Goal: Information Seeking & Learning: Check status

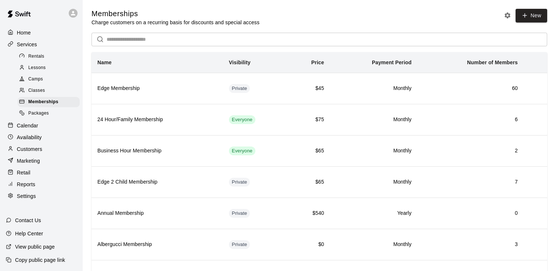
scroll to position [39, 0]
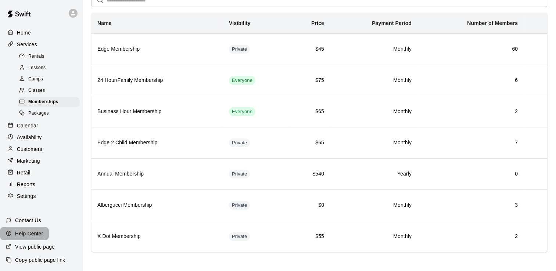
click at [31, 231] on p "Help Center" at bounding box center [29, 233] width 28 height 7
click at [29, 220] on p "Contact Us" at bounding box center [28, 220] width 26 height 7
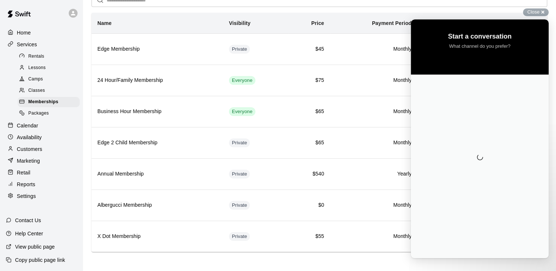
scroll to position [0, 0]
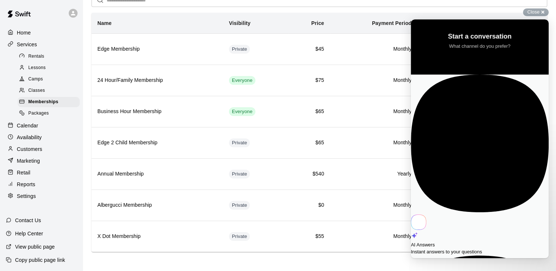
click at [485, 85] on div "AI Answers Instant answers to your questions" at bounding box center [480, 165] width 138 height 181
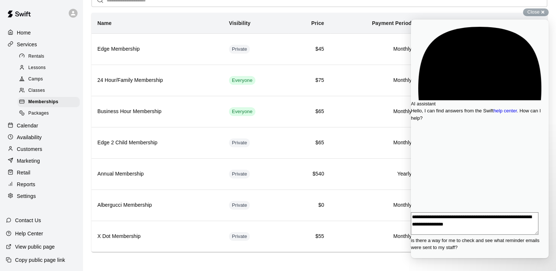
type textarea "**********"
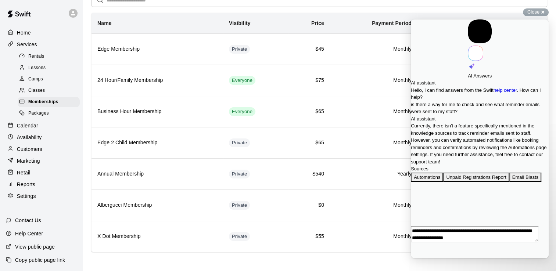
scroll to position [32, 0]
click at [431, 182] on button "Automations" at bounding box center [427, 178] width 32 height 10
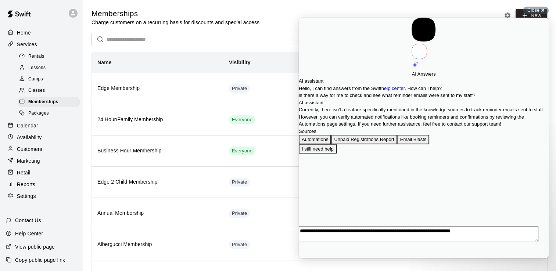
scroll to position [147, 0]
click at [305, 258] on button "Close" at bounding box center [302, 263] width 6 height 10
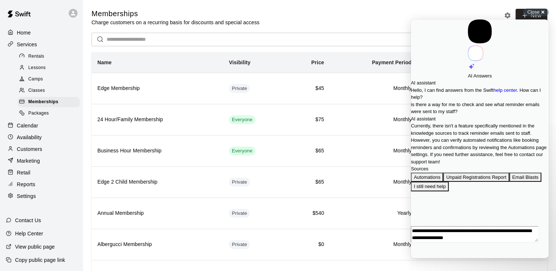
scroll to position [32, 0]
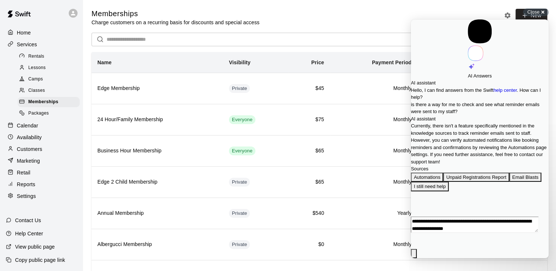
click at [438, 233] on textarea "**********" at bounding box center [474, 225] width 127 height 16
type textarea "*"
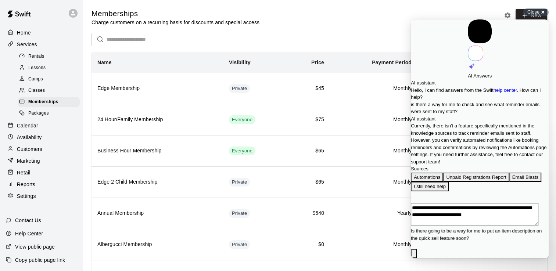
type textarea "**********"
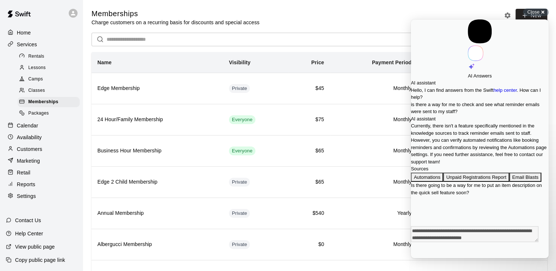
scroll to position [120, 0]
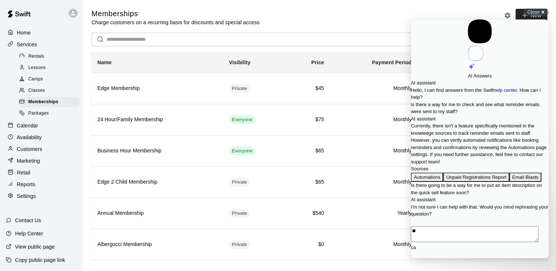
type textarea "*"
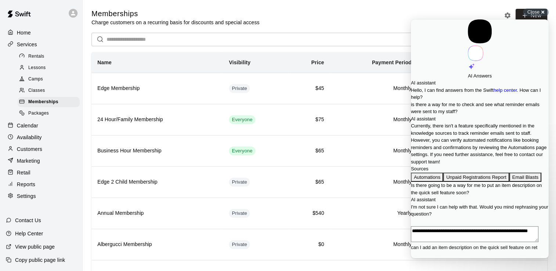
scroll to position [0, 0]
type textarea "**********"
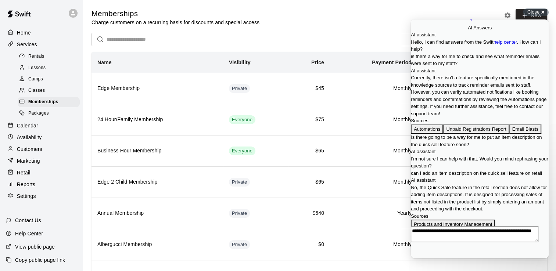
scroll to position [276, 0]
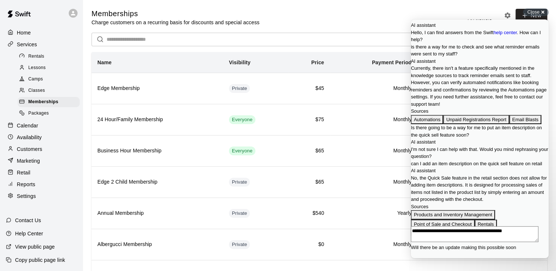
type textarea "**********"
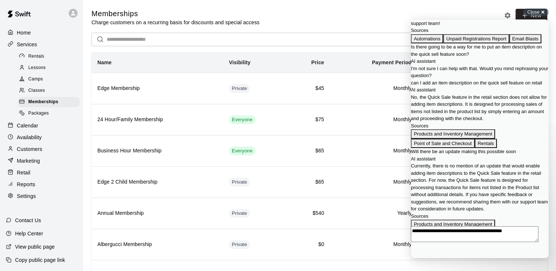
scroll to position [461, 0]
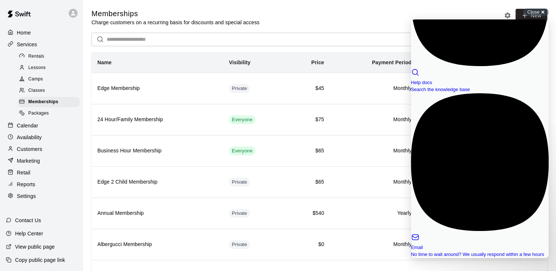
scroll to position [0, 0]
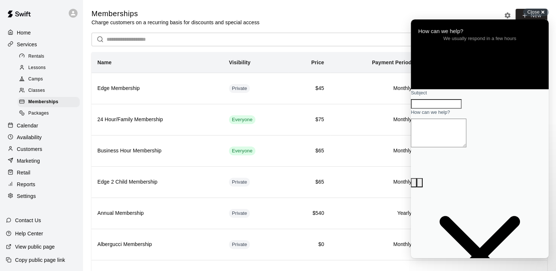
click at [445, 109] on input "Subject" at bounding box center [436, 104] width 51 height 10
type input "**********"
click at [466, 147] on textarea "How can we help?" at bounding box center [438, 133] width 55 height 29
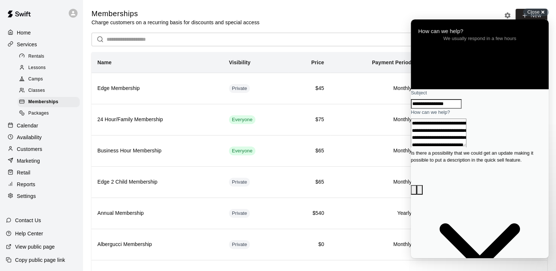
click at [466, 147] on textarea "**********" at bounding box center [438, 133] width 55 height 29
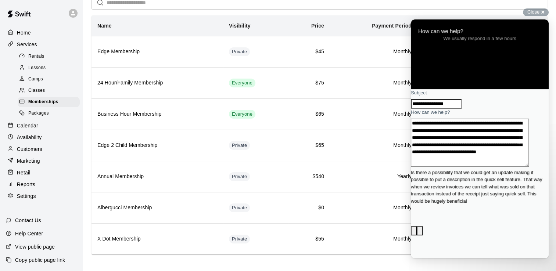
scroll to position [12, 0]
type textarea "**********"
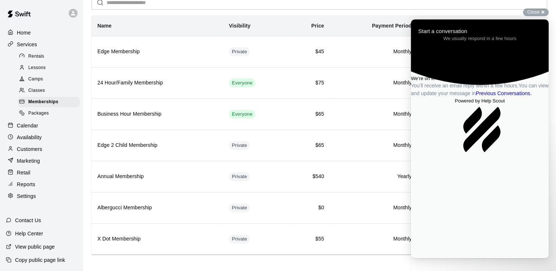
click at [22, 129] on p "Calendar" at bounding box center [27, 125] width 21 height 7
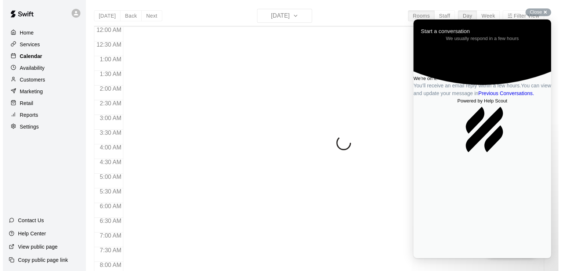
scroll to position [452, 0]
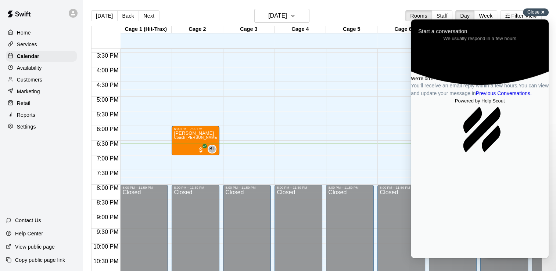
click at [542, 11] on div "Close cross-small" at bounding box center [536, 12] width 26 height 8
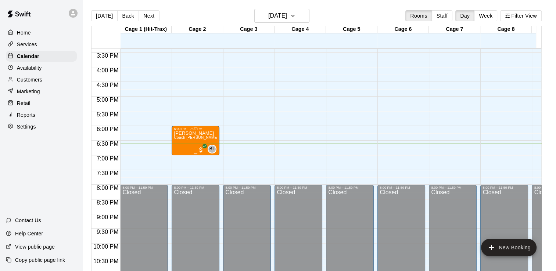
click at [200, 133] on p "[PERSON_NAME]" at bounding box center [195, 133] width 43 height 0
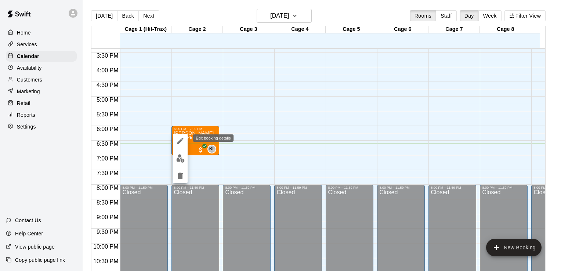
click at [179, 139] on icon "edit" at bounding box center [180, 141] width 9 height 9
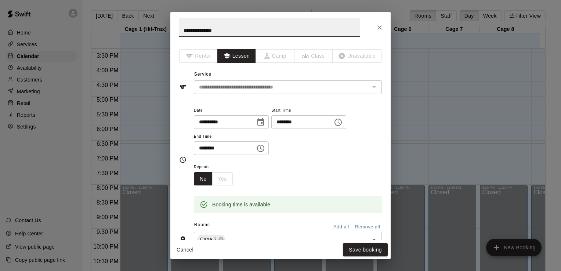
click at [264, 122] on icon "Choose date, selected date is Sep 19, 2025" at bounding box center [261, 121] width 7 height 7
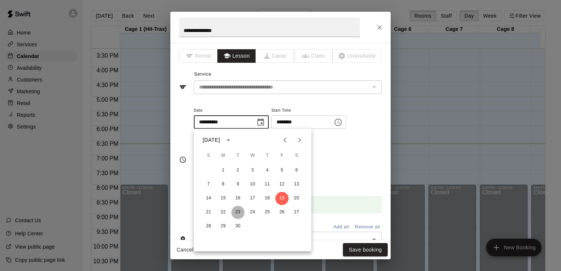
click at [237, 213] on button "23" at bounding box center [237, 212] width 13 height 13
type input "**********"
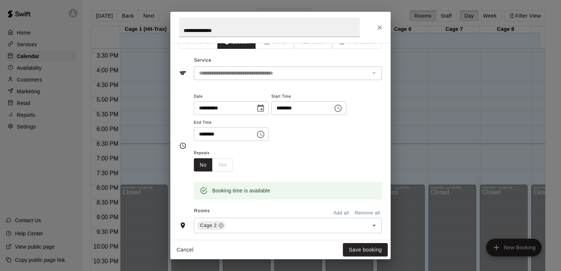
scroll to position [0, 0]
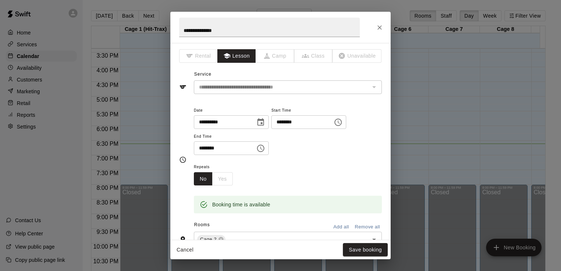
click at [265, 122] on icon "Choose date, selected date is Sep 23, 2025" at bounding box center [260, 122] width 9 height 9
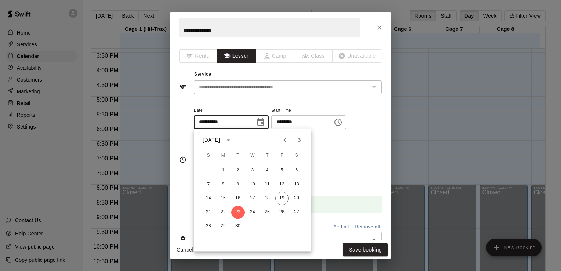
click at [334, 147] on div "**********" at bounding box center [288, 131] width 188 height 50
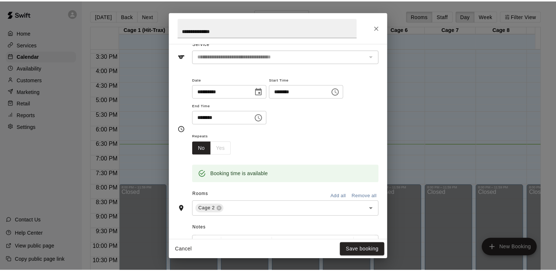
scroll to position [73, 0]
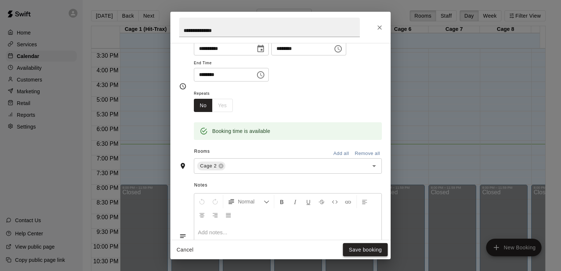
click at [374, 251] on button "Save booking" at bounding box center [365, 250] width 45 height 14
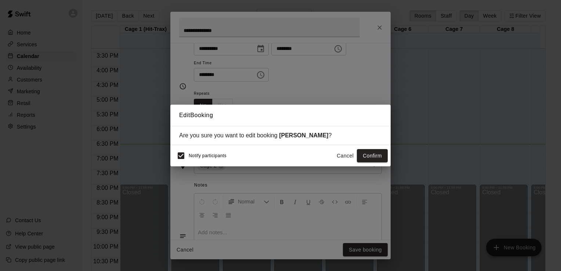
click at [371, 154] on button "Confirm" at bounding box center [372, 156] width 31 height 14
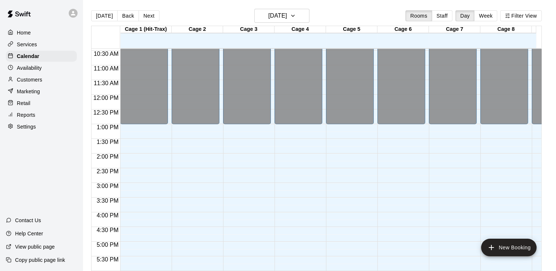
scroll to position [305, 0]
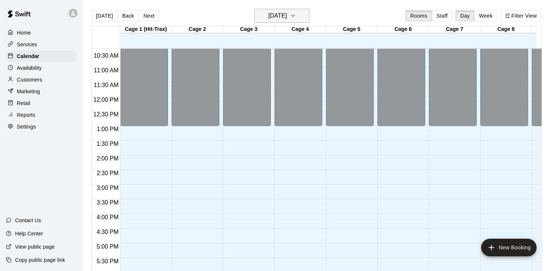
click at [296, 16] on icon "button" at bounding box center [293, 15] width 6 height 9
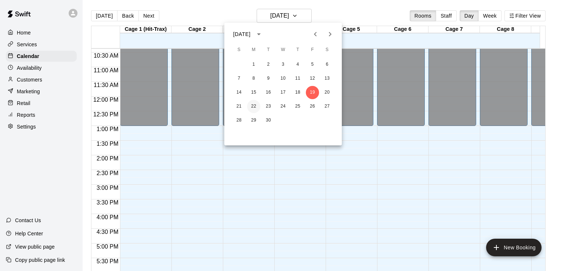
click at [254, 107] on button "22" at bounding box center [253, 106] width 13 height 13
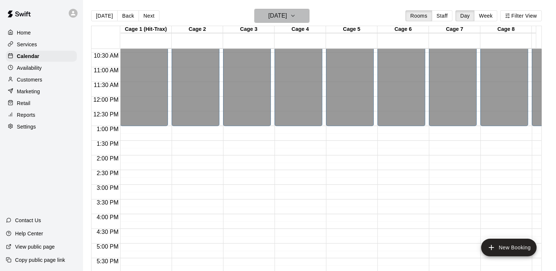
click at [296, 17] on icon "button" at bounding box center [293, 15] width 6 height 9
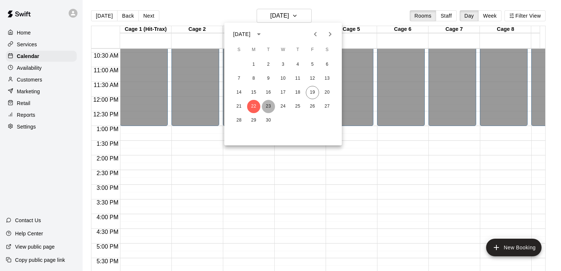
click at [270, 107] on button "23" at bounding box center [268, 106] width 13 height 13
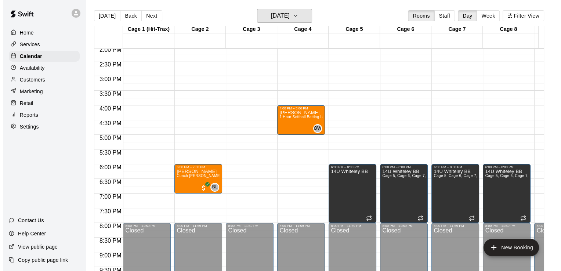
scroll to position [415, 0]
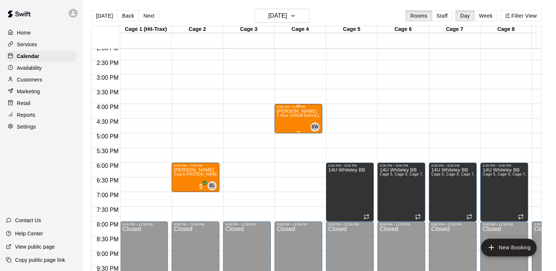
click at [295, 123] on div "[PERSON_NAME] 1 Hour Softball Batting Lesson" at bounding box center [298, 244] width 43 height 271
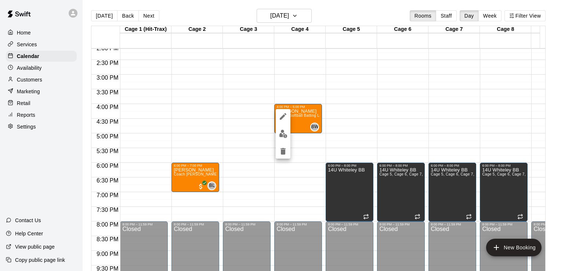
click at [285, 118] on icon "edit" at bounding box center [283, 116] width 9 height 9
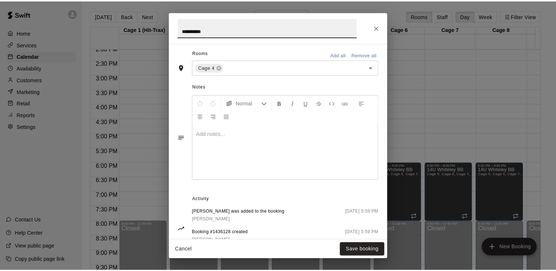
scroll to position [159, 0]
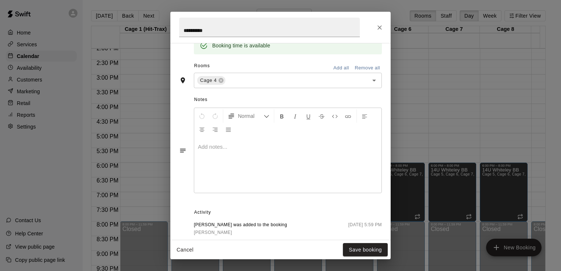
click at [434, 48] on div "**********" at bounding box center [280, 135] width 561 height 271
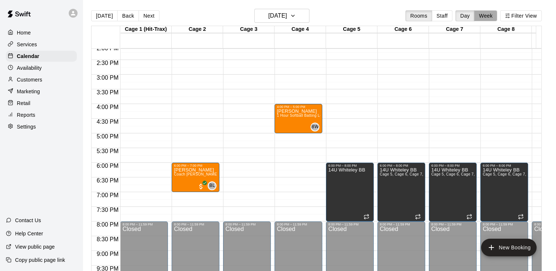
click at [497, 18] on button "Week" at bounding box center [485, 15] width 23 height 11
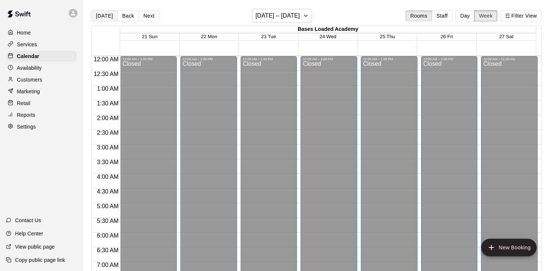
scroll to position [482, 0]
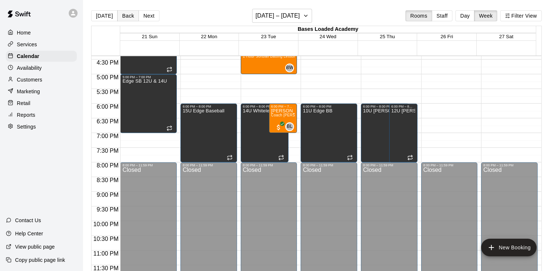
click at [125, 15] on button "Back" at bounding box center [128, 15] width 22 height 11
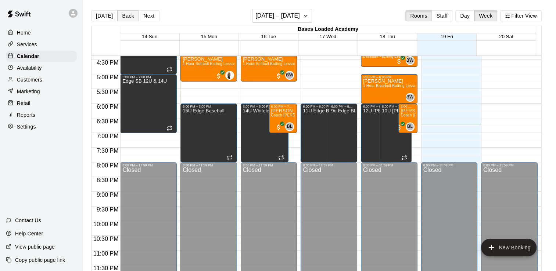
click at [125, 15] on button "Back" at bounding box center [128, 15] width 22 height 11
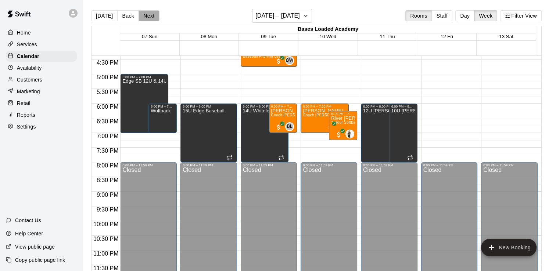
click at [145, 15] on button "Next" at bounding box center [149, 15] width 21 height 11
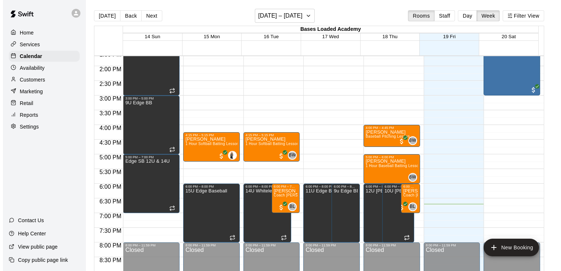
scroll to position [371, 0]
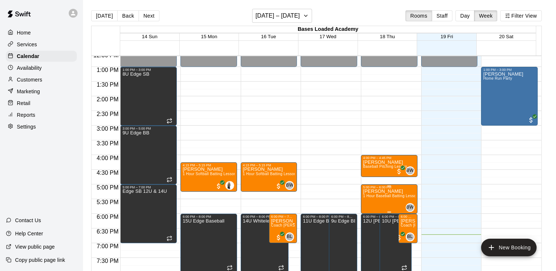
click at [398, 196] on span "1 Hour Baseball Batting Lesson" at bounding box center [390, 196] width 55 height 4
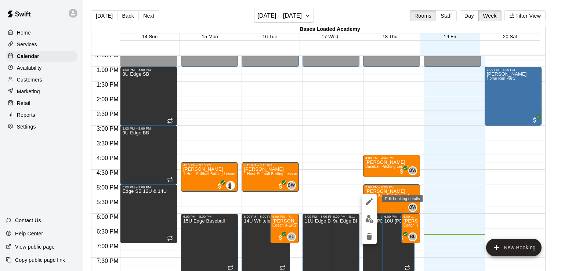
click at [370, 202] on icon "edit" at bounding box center [369, 201] width 7 height 7
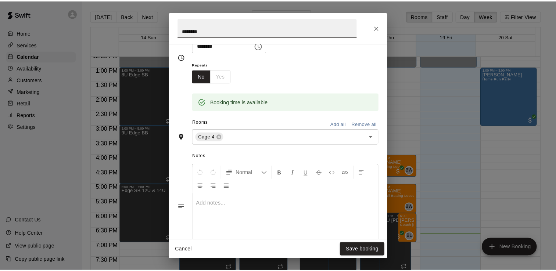
scroll to position [49, 0]
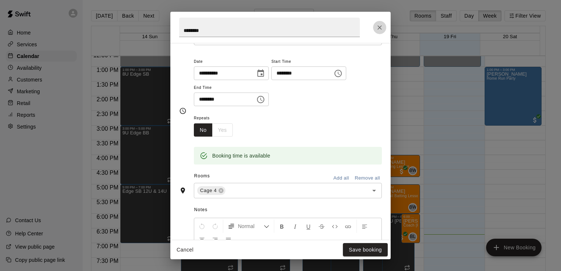
click at [379, 25] on icon "Close" at bounding box center [379, 27] width 7 height 7
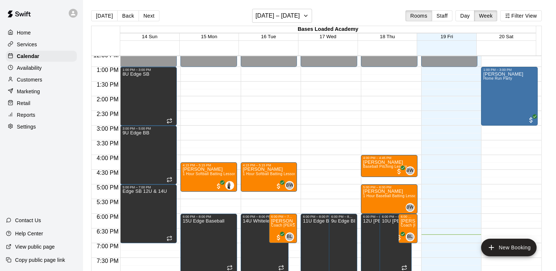
click at [30, 119] on p "Reports" at bounding box center [26, 114] width 18 height 7
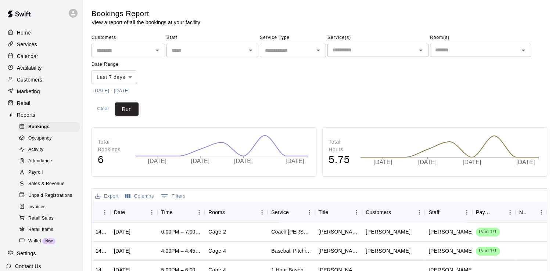
click at [41, 154] on span "Activity" at bounding box center [35, 149] width 15 height 7
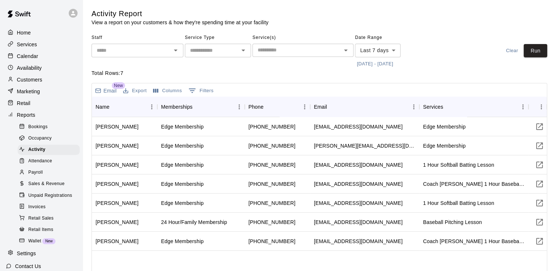
click at [51, 188] on span "Sales & Revenue" at bounding box center [46, 183] width 36 height 7
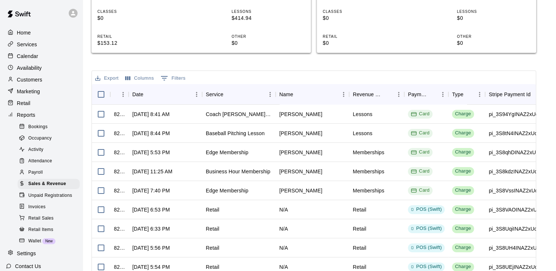
scroll to position [220, 0]
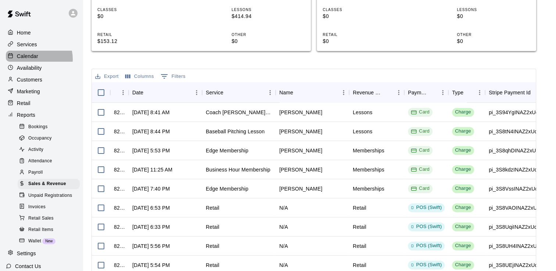
click at [34, 60] on p "Calendar" at bounding box center [27, 56] width 21 height 7
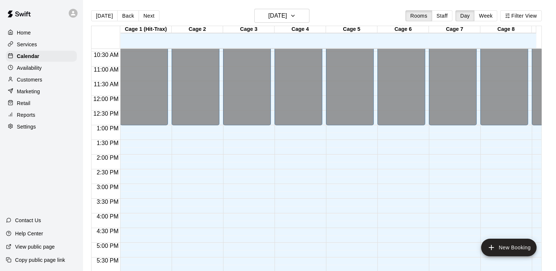
scroll to position [305, 0]
click at [491, 14] on button "Week" at bounding box center [485, 15] width 23 height 11
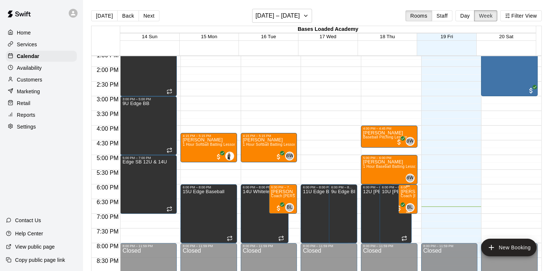
scroll to position [408, 0]
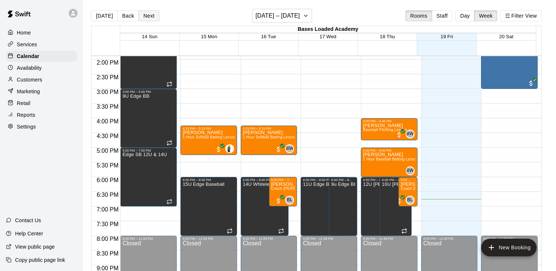
click at [148, 15] on button "Next" at bounding box center [149, 15] width 21 height 11
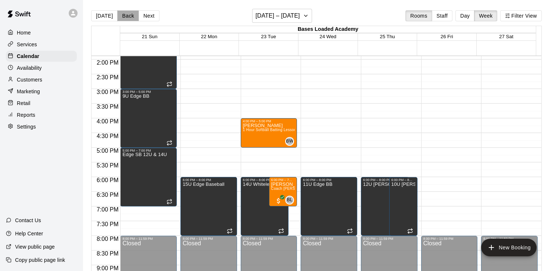
click at [123, 14] on button "Back" at bounding box center [128, 15] width 22 height 11
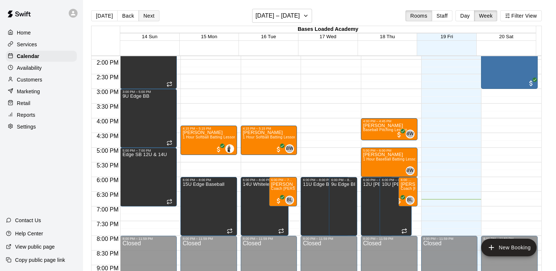
click at [150, 18] on button "Next" at bounding box center [149, 15] width 21 height 11
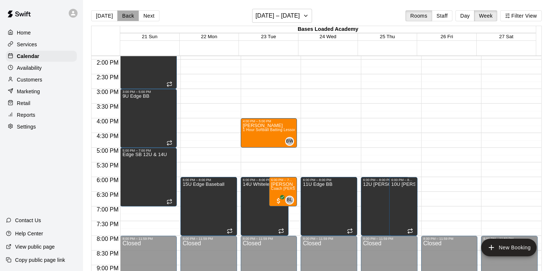
click at [127, 15] on button "Back" at bounding box center [128, 15] width 22 height 11
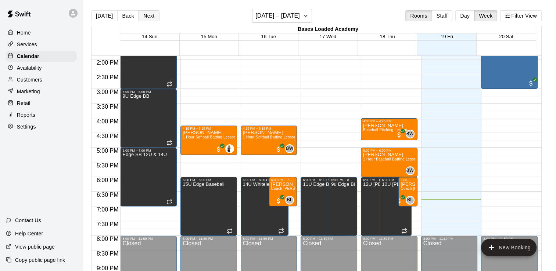
click at [146, 14] on button "Next" at bounding box center [149, 15] width 21 height 11
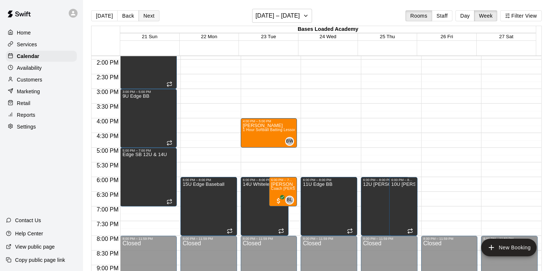
click at [146, 14] on button "Next" at bounding box center [149, 15] width 21 height 11
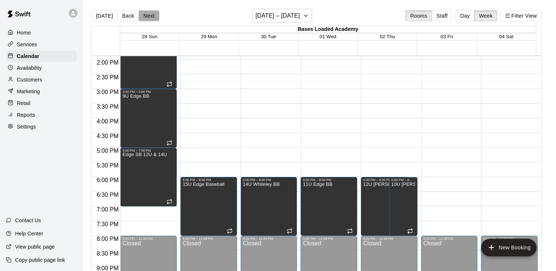
click at [148, 15] on button "Next" at bounding box center [149, 15] width 21 height 11
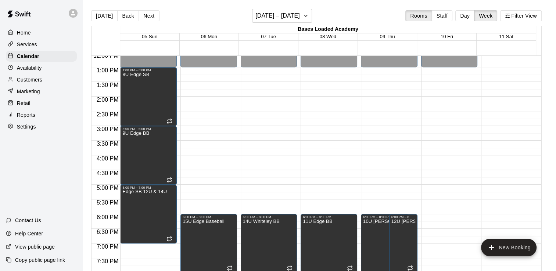
scroll to position [371, 0]
click at [148, 18] on button "Next" at bounding box center [149, 15] width 21 height 11
click at [150, 16] on button "Next" at bounding box center [149, 15] width 21 height 11
click at [147, 15] on button "Next" at bounding box center [149, 15] width 21 height 11
click at [26, 116] on p "Reports" at bounding box center [26, 114] width 18 height 7
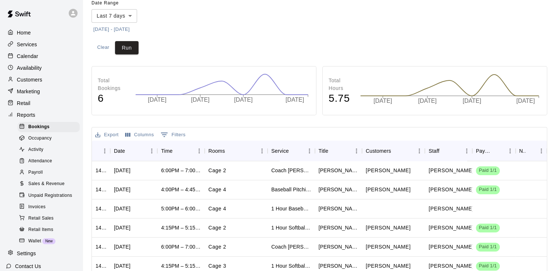
scroll to position [73, 0]
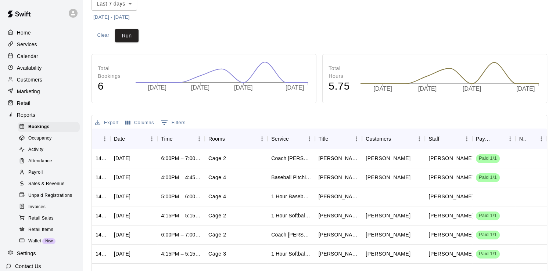
click at [50, 188] on span "Sales & Revenue" at bounding box center [46, 183] width 36 height 7
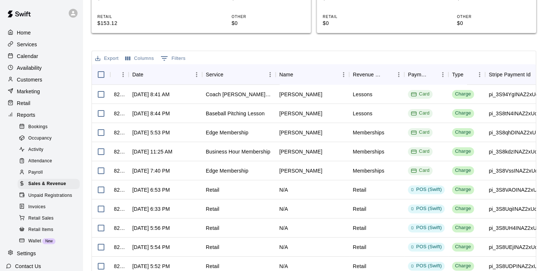
scroll to position [247, 0]
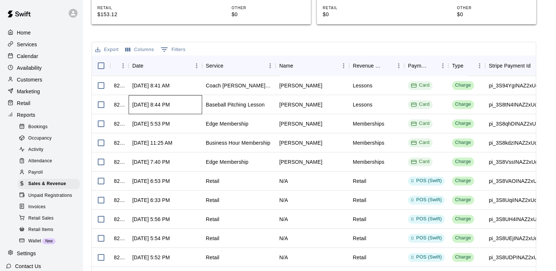
click at [146, 101] on div "[DATE] 8:44 PM" at bounding box center [150, 104] width 37 height 7
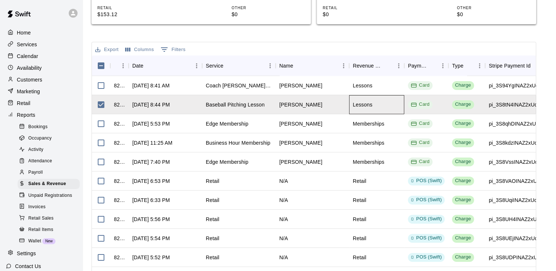
click at [369, 105] on div "Lessons" at bounding box center [362, 104] width 19 height 7
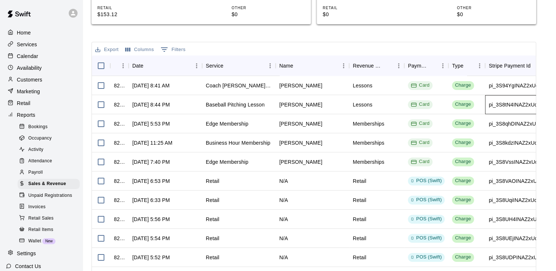
click at [505, 107] on div "pi_3S8tN4INAZ2xUqF11E7Oj85k" at bounding box center [528, 104] width 78 height 7
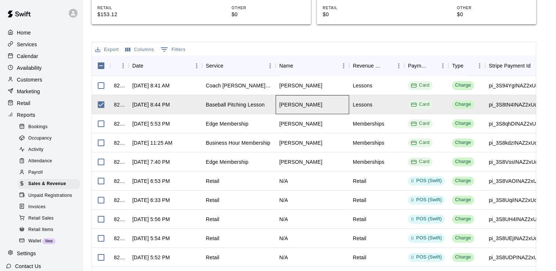
click at [307, 106] on div "[PERSON_NAME]" at bounding box center [312, 104] width 73 height 19
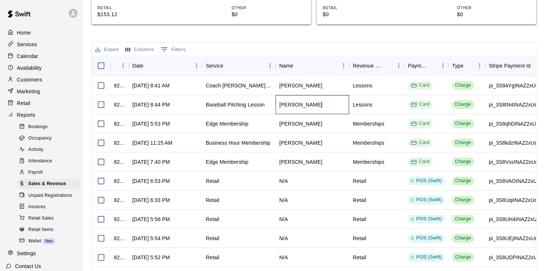
click at [307, 106] on div "[PERSON_NAME]" at bounding box center [312, 104] width 73 height 19
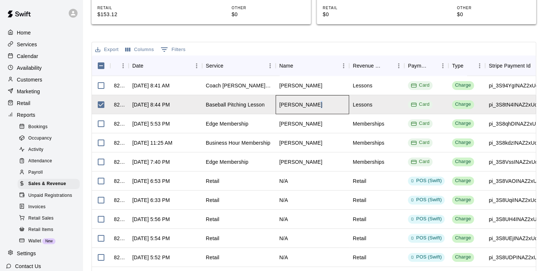
click at [307, 106] on div "[PERSON_NAME]" at bounding box center [312, 104] width 73 height 19
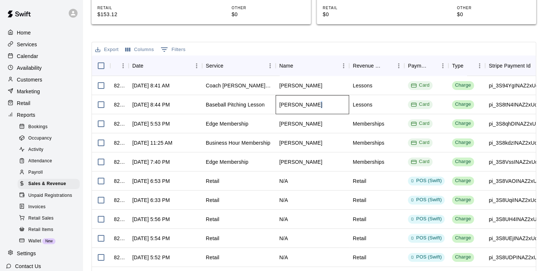
click at [307, 106] on div "[PERSON_NAME]" at bounding box center [312, 104] width 73 height 19
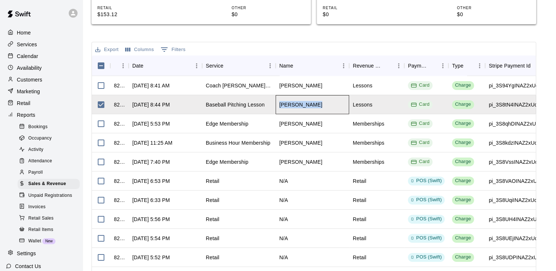
click at [307, 106] on div "[PERSON_NAME]" at bounding box center [312, 104] width 73 height 19
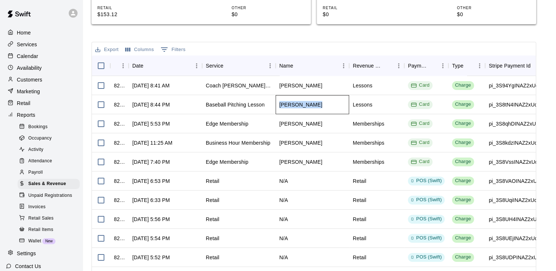
click at [307, 106] on div "[PERSON_NAME]" at bounding box center [312, 104] width 73 height 19
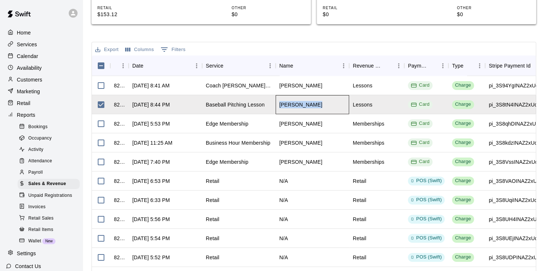
click at [307, 105] on div "[PERSON_NAME]" at bounding box center [312, 104] width 73 height 19
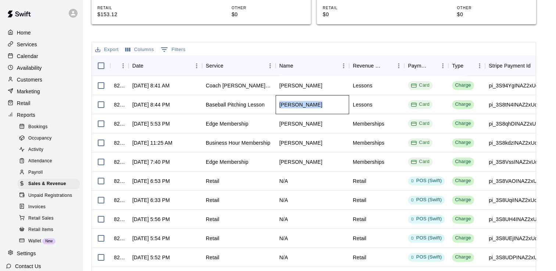
click at [307, 105] on div "[PERSON_NAME]" at bounding box center [312, 104] width 73 height 19
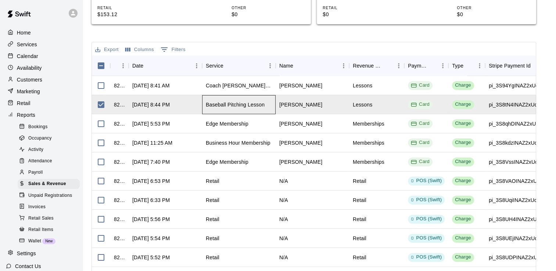
click at [255, 105] on div "Baseball Pitching Lesson" at bounding box center [235, 104] width 59 height 7
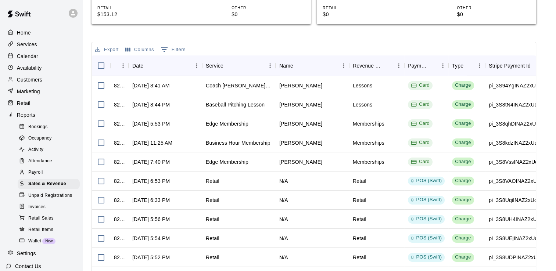
click at [44, 127] on div "Bookings" at bounding box center [49, 127] width 62 height 10
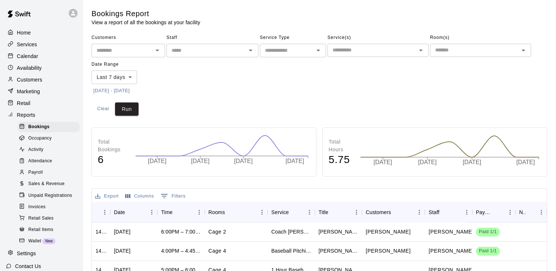
click at [159, 50] on icon "Open" at bounding box center [157, 50] width 9 height 9
click at [125, 68] on li "[PERSON_NAME]" at bounding box center [127, 66] width 73 height 12
type input "**********"
click at [126, 109] on button "Run" at bounding box center [127, 110] width 24 height 14
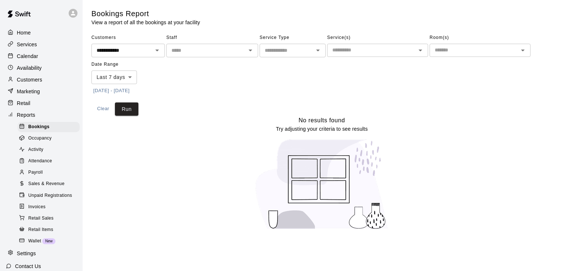
click at [131, 77] on body "**********" at bounding box center [280, 119] width 561 height 239
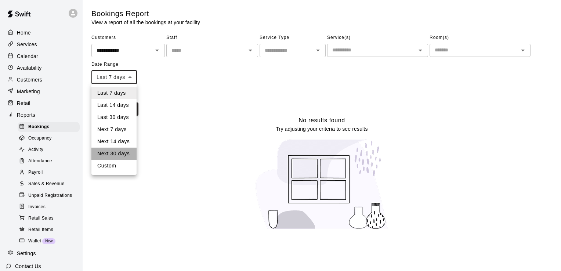
click at [123, 155] on li "Next 30 days" at bounding box center [113, 154] width 45 height 12
type input "*********"
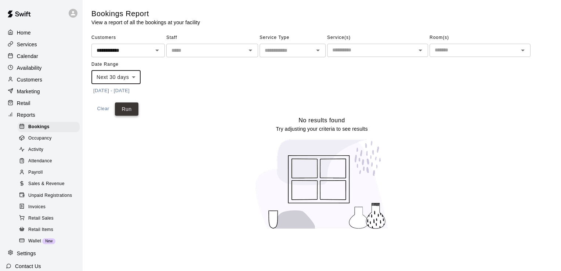
click at [128, 109] on button "Run" at bounding box center [127, 110] width 24 height 14
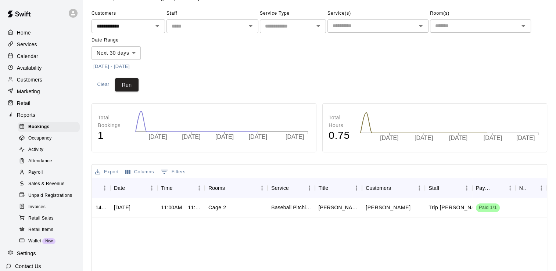
scroll to position [37, 0]
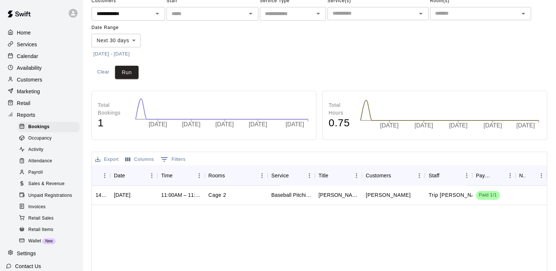
click at [26, 59] on p "Calendar" at bounding box center [27, 56] width 21 height 7
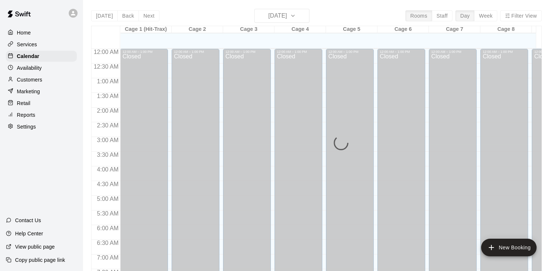
scroll to position [452, 0]
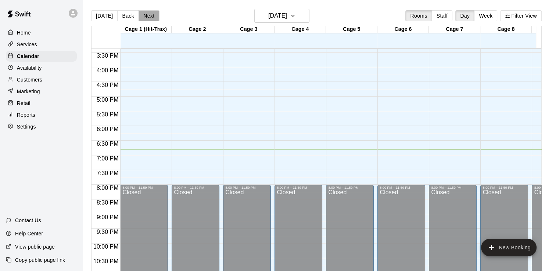
click at [150, 15] on button "Next" at bounding box center [149, 15] width 21 height 11
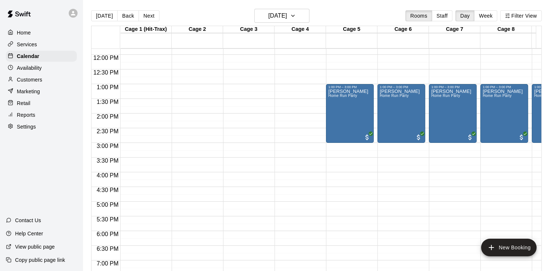
scroll to position [268, 0]
